Goal: Task Accomplishment & Management: Manage account settings

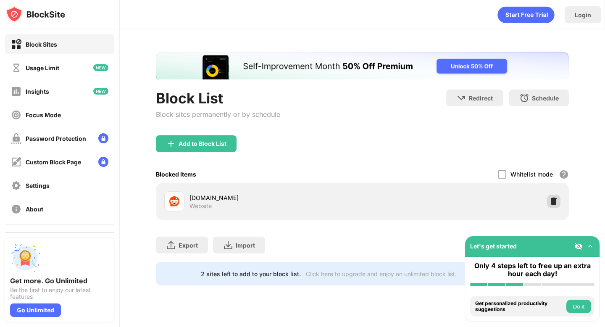
click at [552, 200] on img at bounding box center [554, 201] width 8 height 8
click at [548, 198] on div at bounding box center [553, 201] width 13 height 13
